Goal: Task Accomplishment & Management: Use online tool/utility

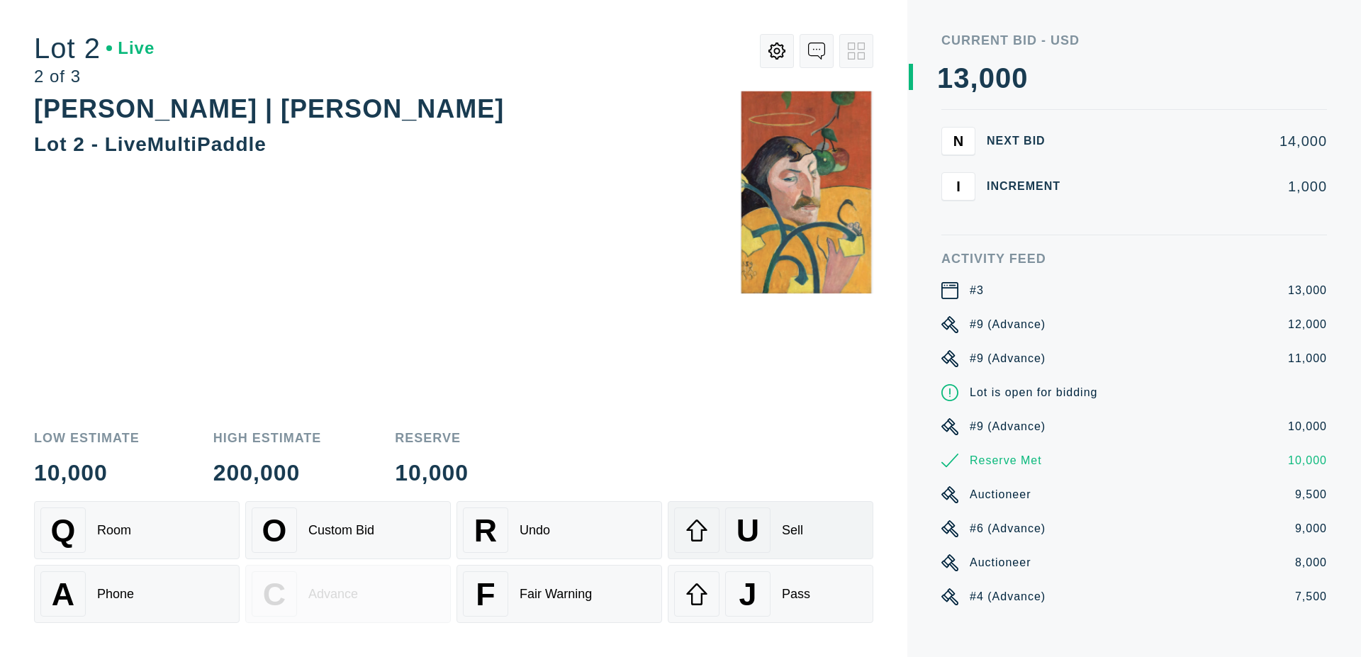
click at [760, 523] on div "U" at bounding box center [747, 529] width 45 height 45
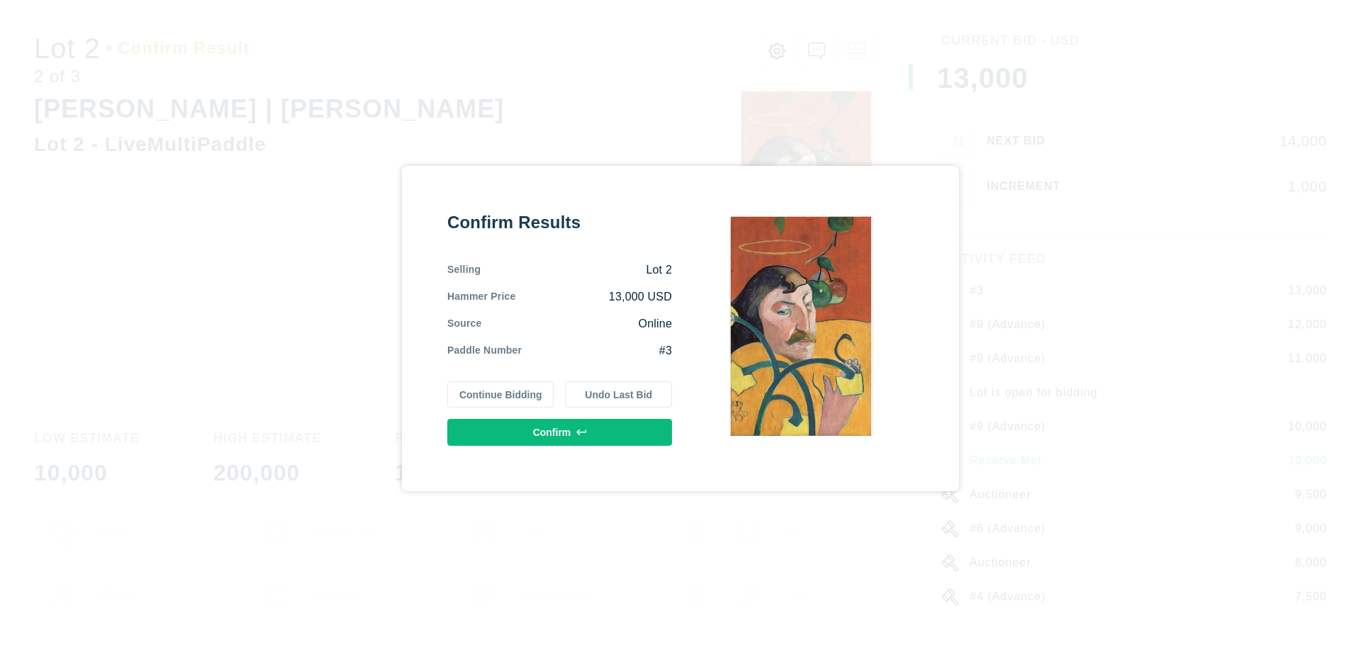
click at [566, 427] on button "Confirm" at bounding box center [559, 432] width 225 height 27
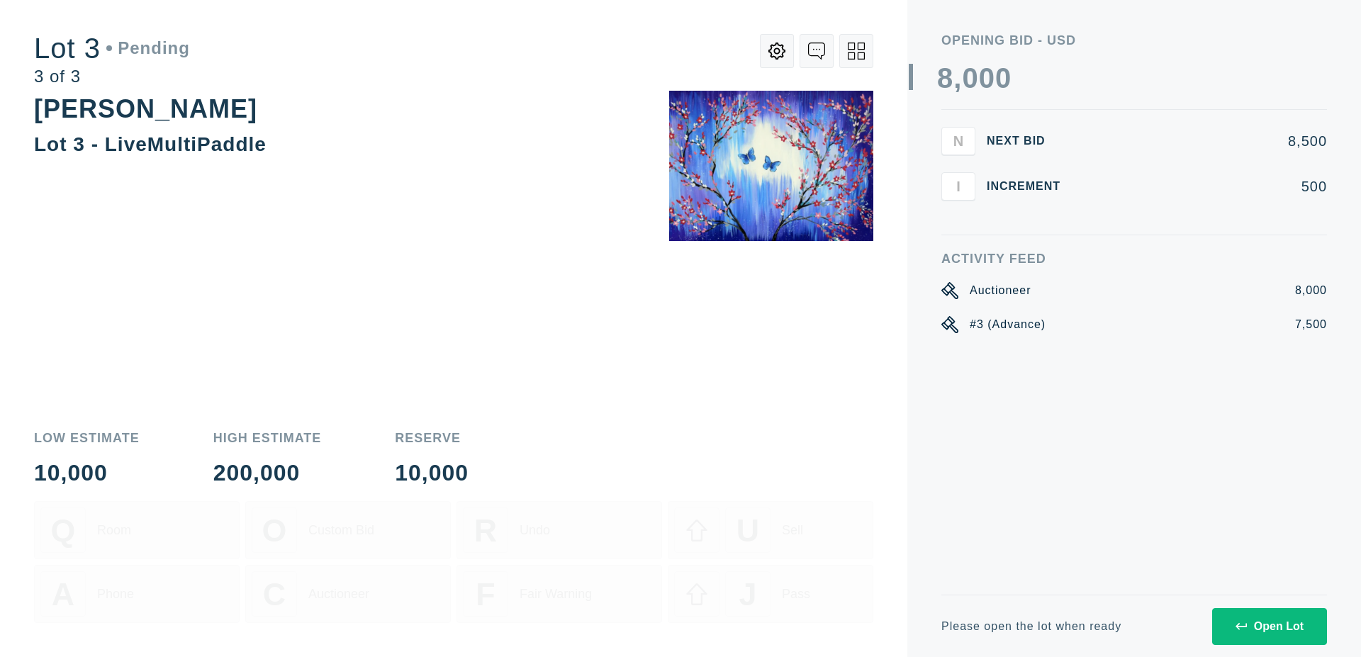
click at [1246, 622] on icon at bounding box center [1240, 626] width 11 height 11
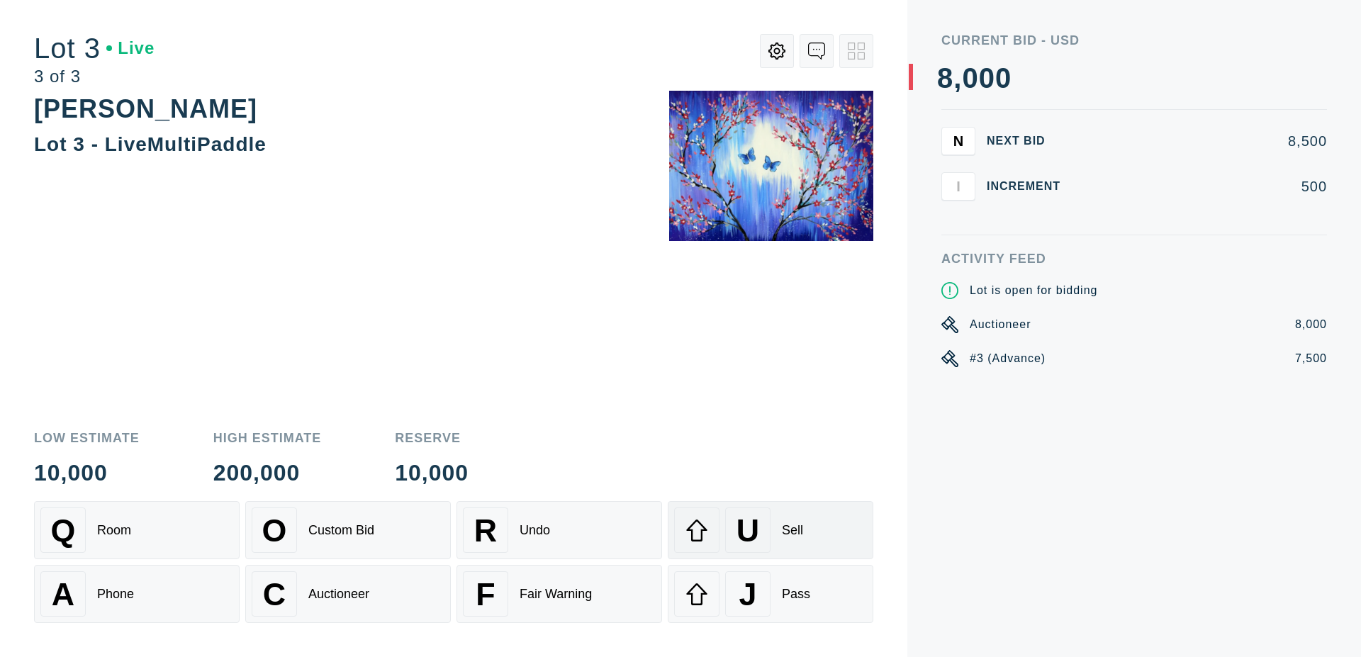
click at [753, 529] on span "U" at bounding box center [747, 530] width 23 height 36
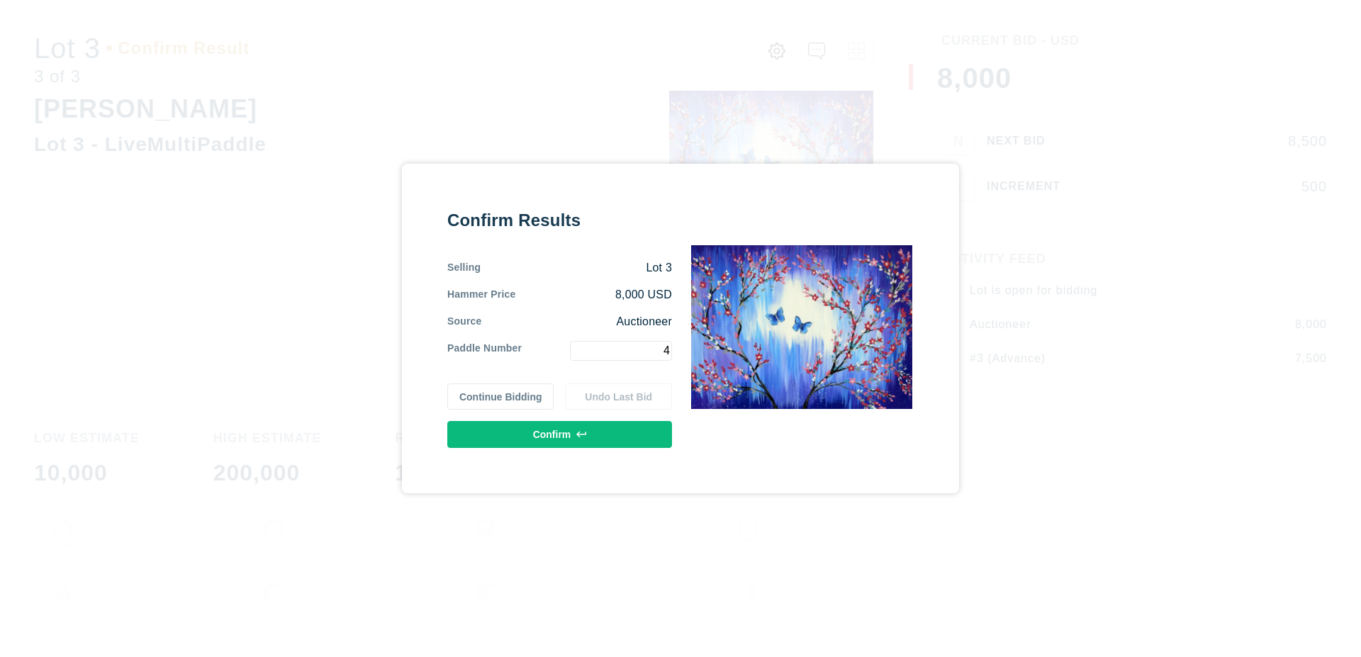
type input "4"
click at [589, 432] on button "Confirm" at bounding box center [559, 434] width 225 height 27
drag, startPoint x: 497, startPoint y: 402, endPoint x: 510, endPoint y: 400, distance: 12.9
click at [497, 402] on button "Continue Bidding" at bounding box center [500, 396] width 107 height 27
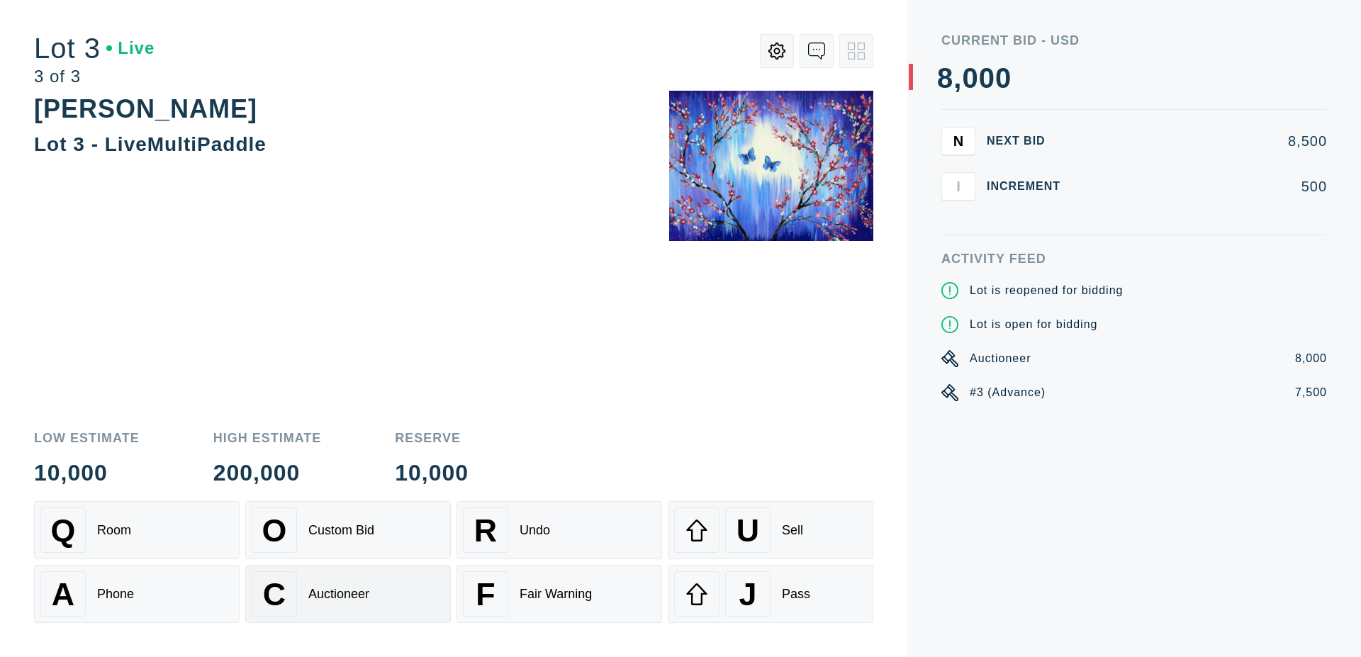
click at [393, 605] on div "C Auctioneer" at bounding box center [348, 593] width 193 height 45
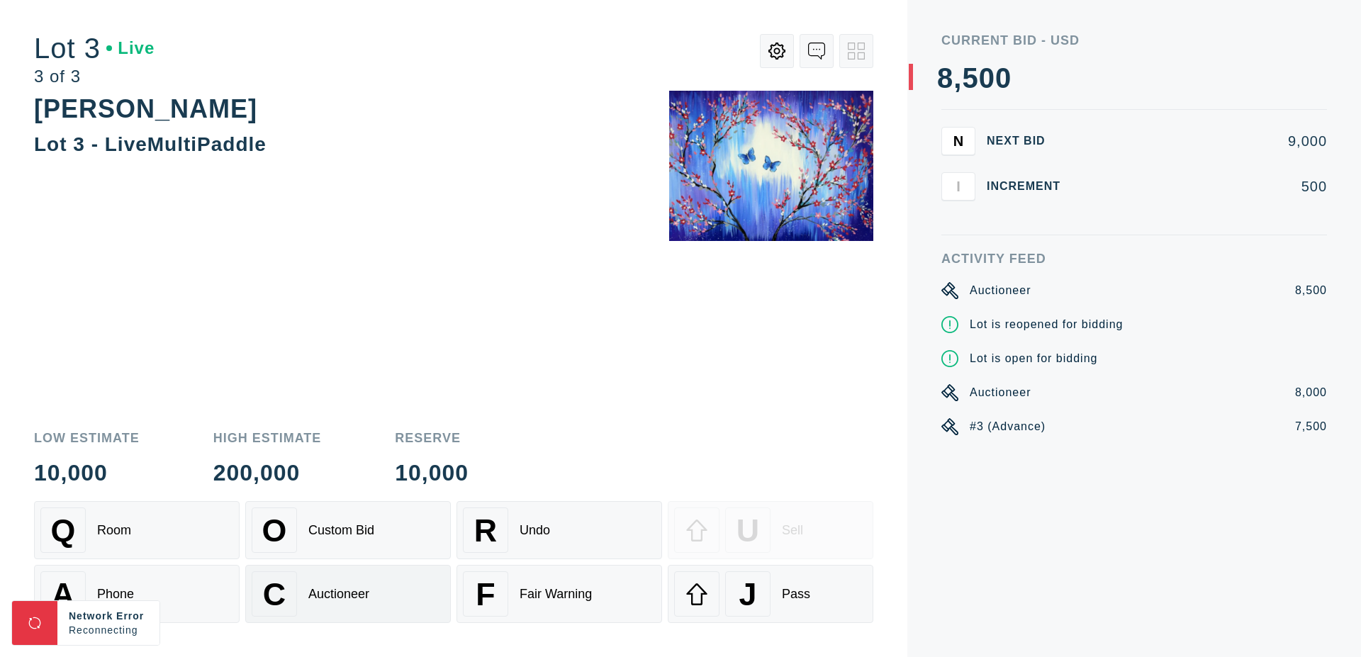
click at [395, 605] on div "C Auctioneer" at bounding box center [348, 593] width 193 height 45
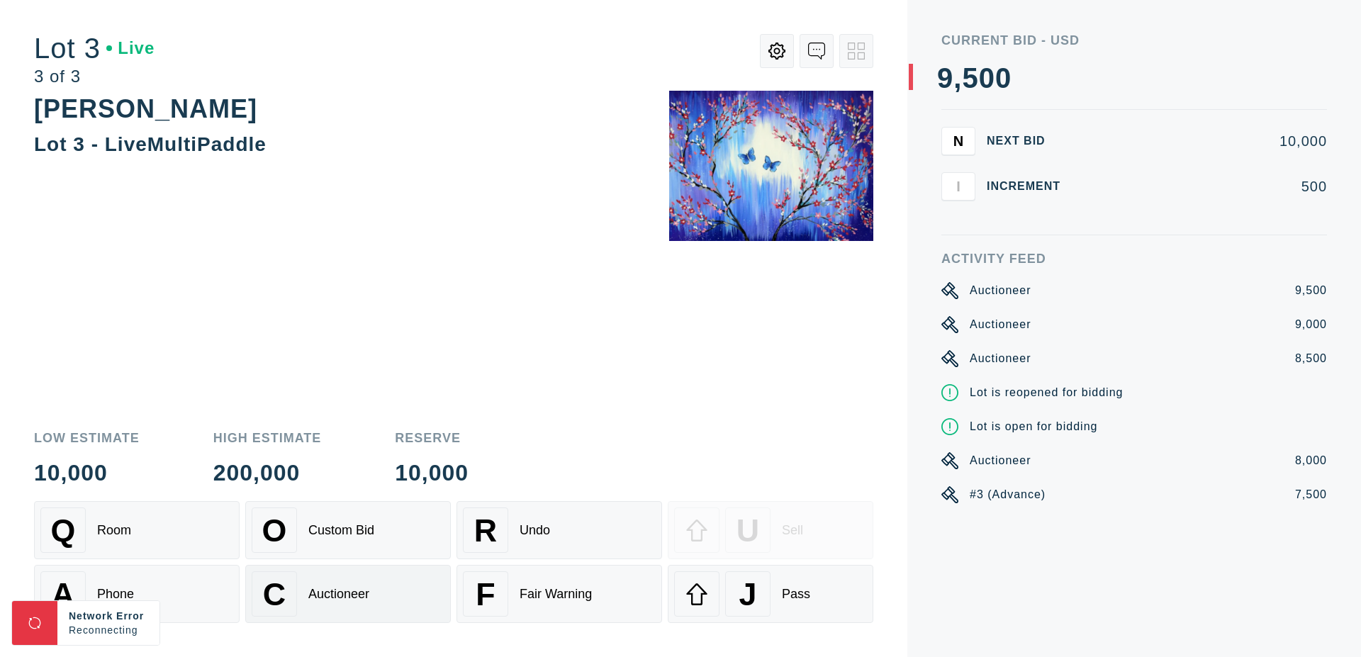
click at [395, 605] on div "C Auctioneer" at bounding box center [348, 593] width 193 height 45
click at [392, 598] on div "C Auctioneer" at bounding box center [348, 593] width 193 height 45
click at [382, 595] on div "C Auctioneer" at bounding box center [348, 593] width 193 height 45
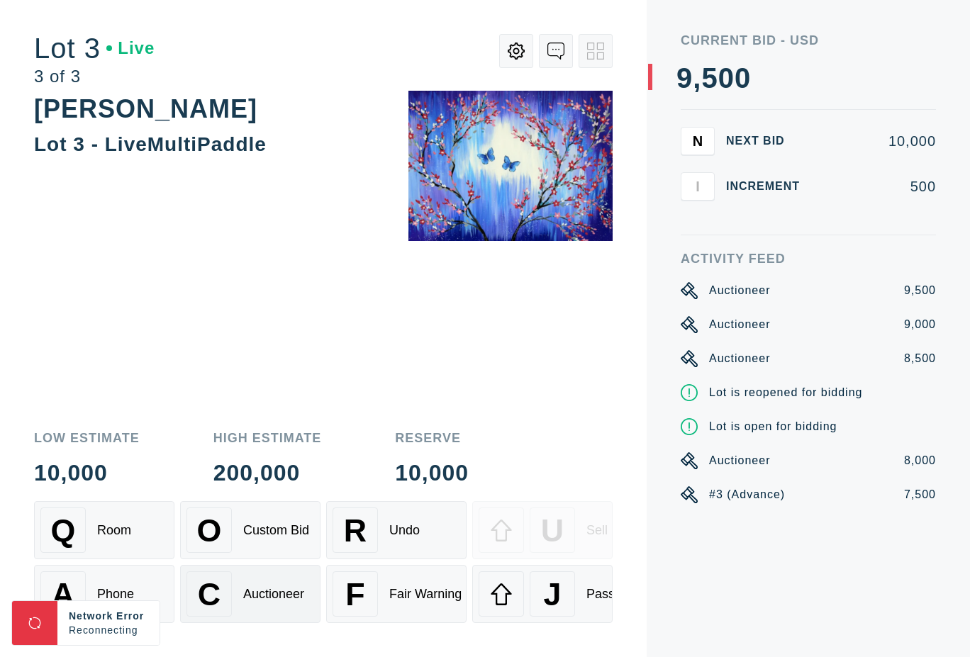
click at [278, 595] on div "Auctioneer" at bounding box center [273, 594] width 61 height 15
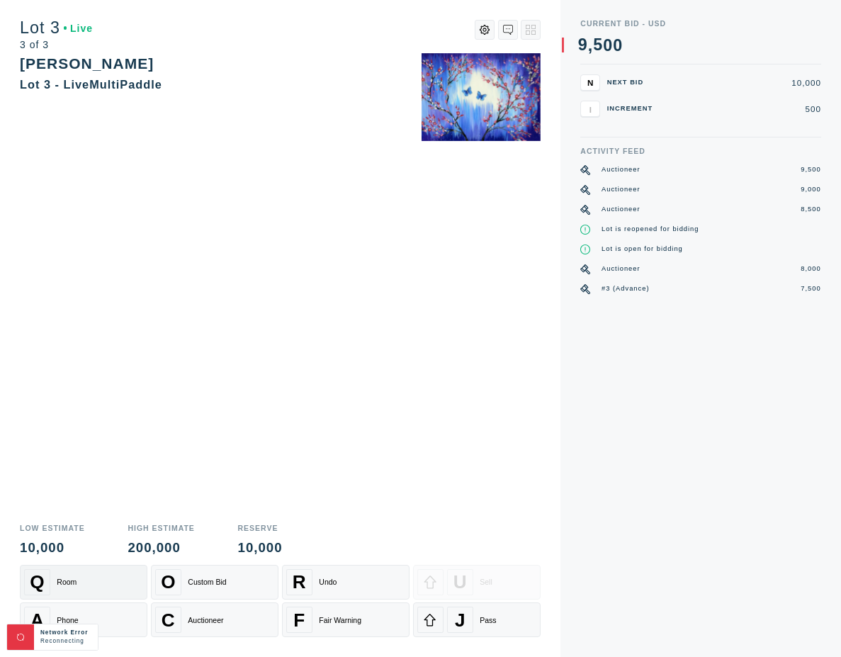
click at [101, 588] on div "Q Room" at bounding box center [84, 582] width 120 height 26
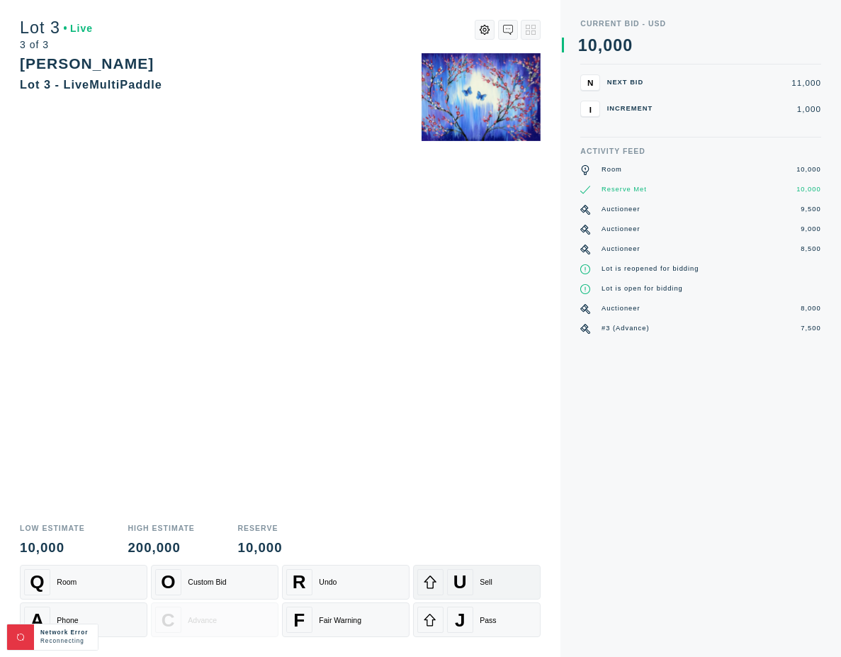
click at [457, 583] on span "U" at bounding box center [460, 582] width 13 height 22
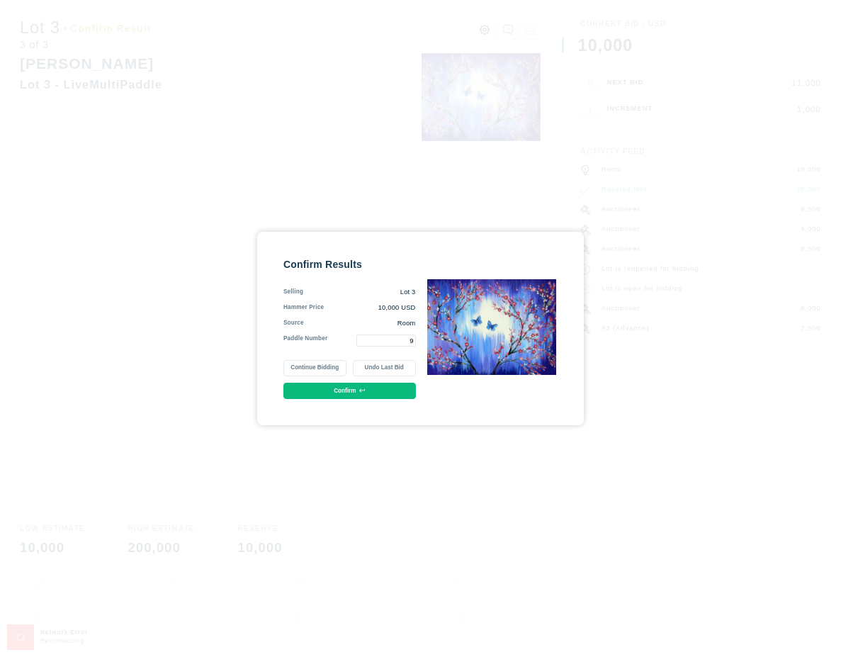
type input "9"
click at [346, 391] on button "Confirm" at bounding box center [349, 391] width 133 height 16
